Goal: Register for event/course

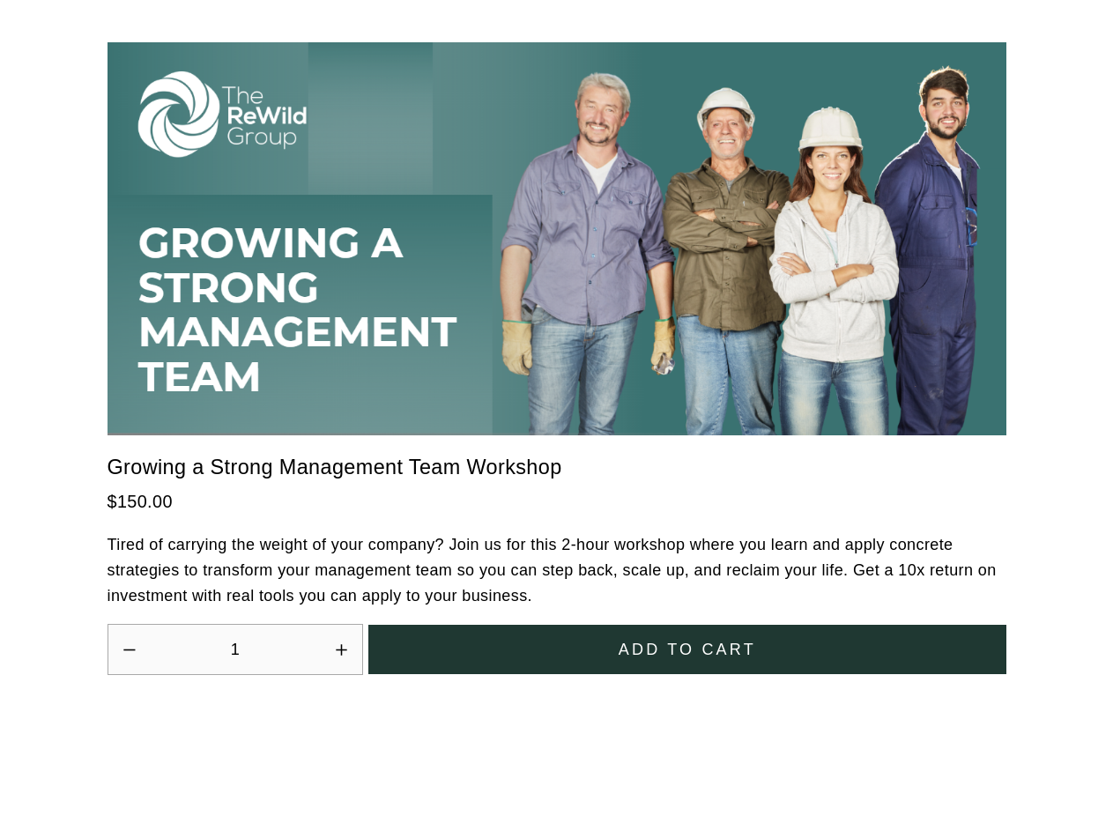
scroll to position [4874, 0]
